Goal: Transaction & Acquisition: Obtain resource

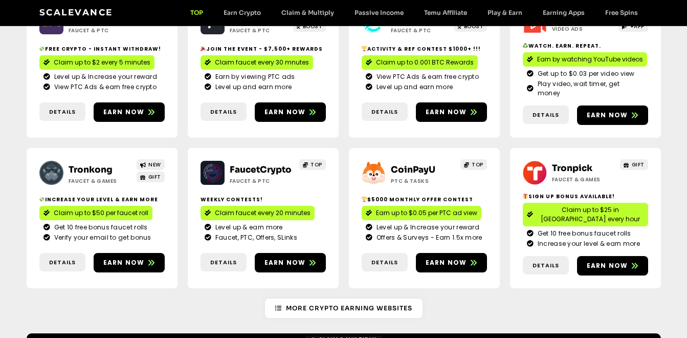
scroll to position [307, 0]
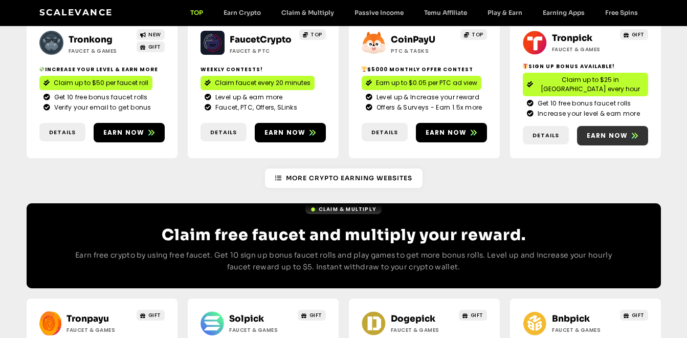
click at [606, 131] on span "Earn now" at bounding box center [607, 135] width 41 height 9
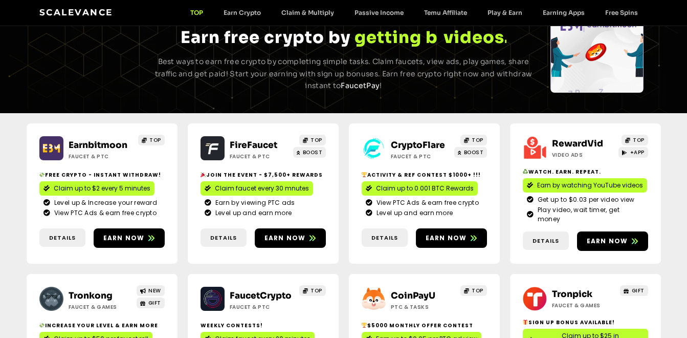
scroll to position [0, 0]
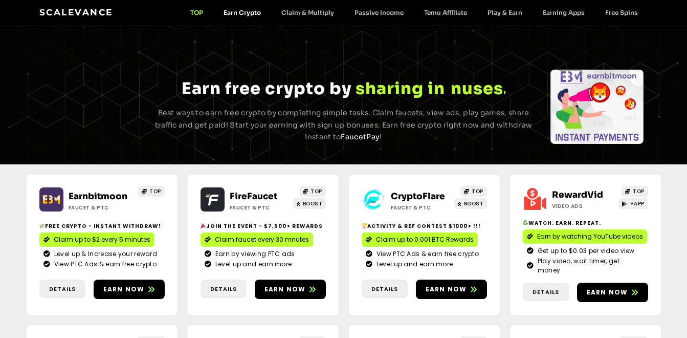
click at [246, 10] on link "Earn Crypto" at bounding box center [242, 13] width 58 height 8
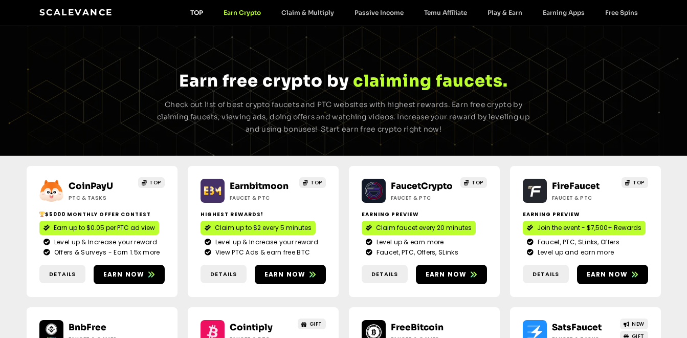
click at [200, 12] on link "TOP" at bounding box center [196, 13] width 33 height 8
